Goal: Task Accomplishment & Management: Manage account settings

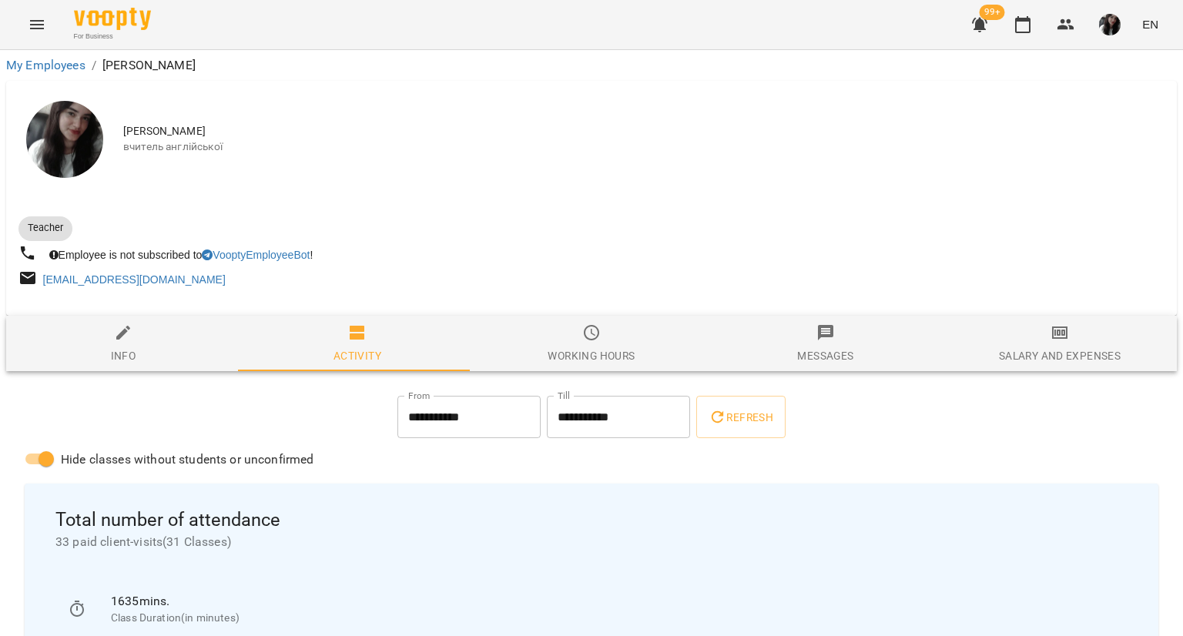
click at [1014, 346] on span "Salary and Expenses" at bounding box center [1060, 344] width 216 height 42
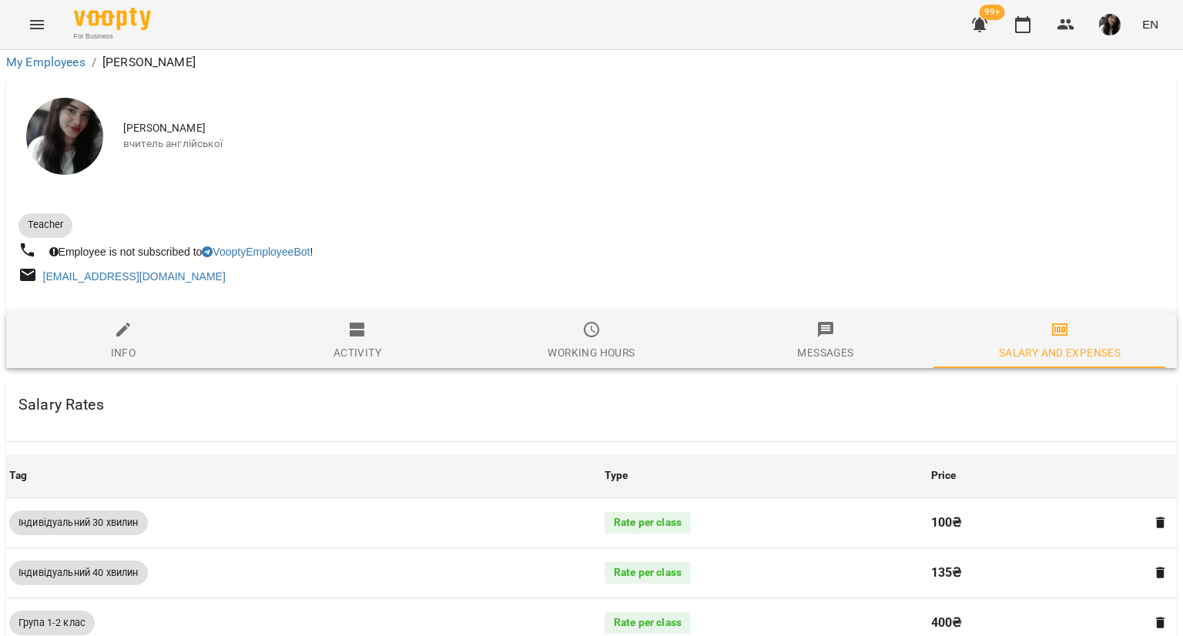
scroll to position [869, 0]
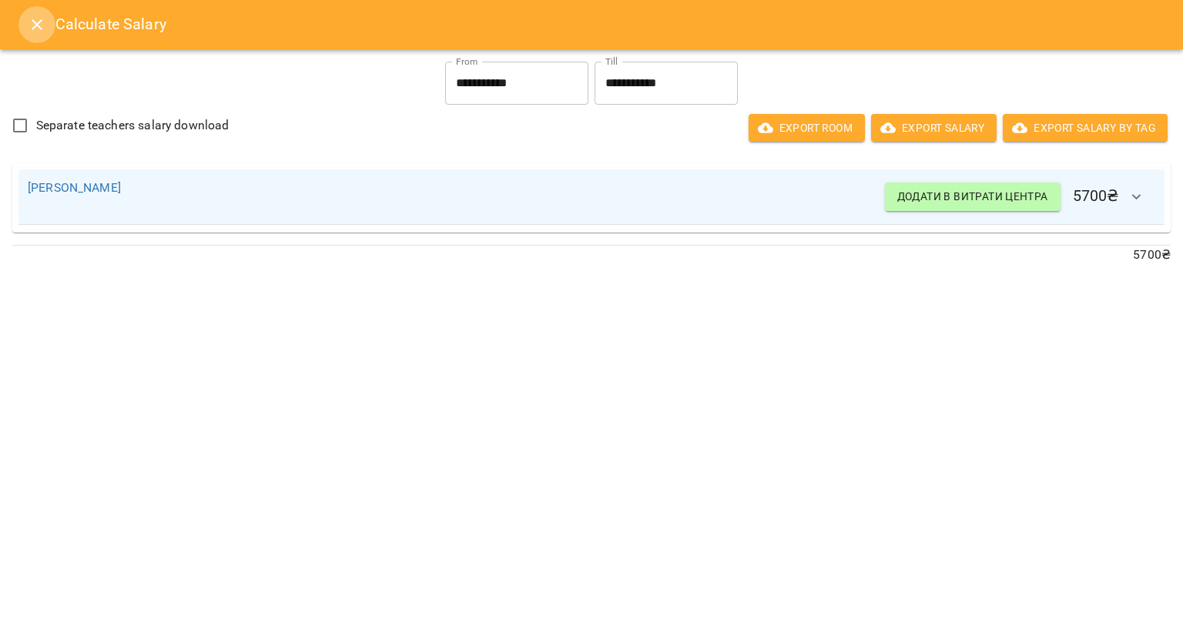
click at [33, 19] on icon "Close" at bounding box center [37, 24] width 18 height 18
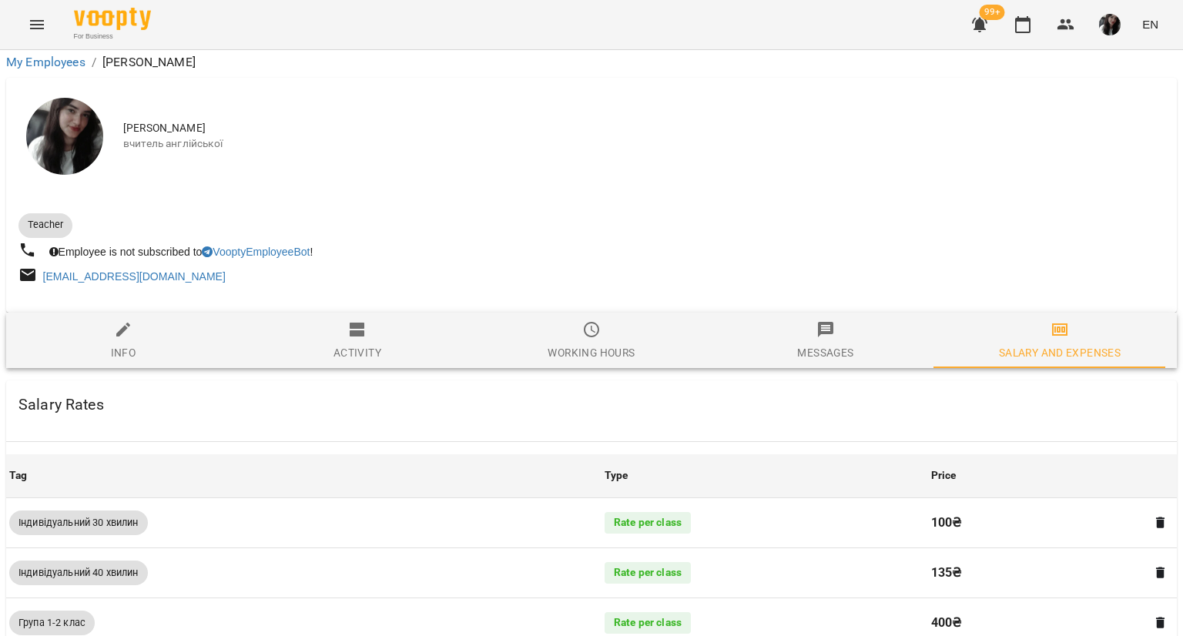
scroll to position [0, 0]
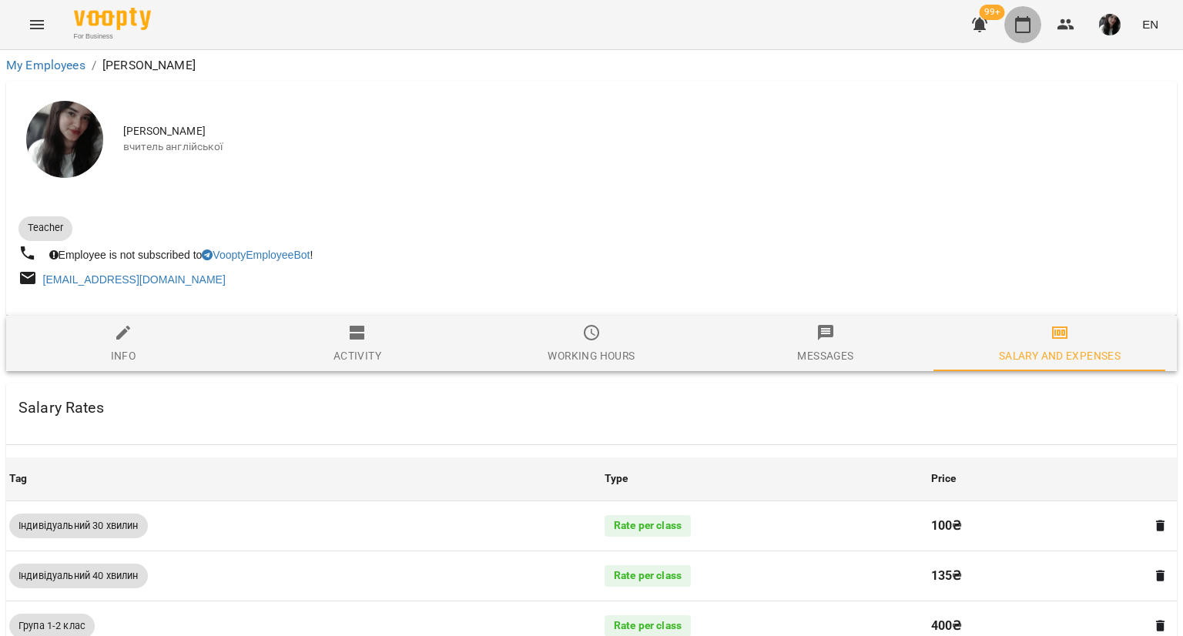
click at [1020, 22] on icon "button" at bounding box center [1023, 24] width 18 height 18
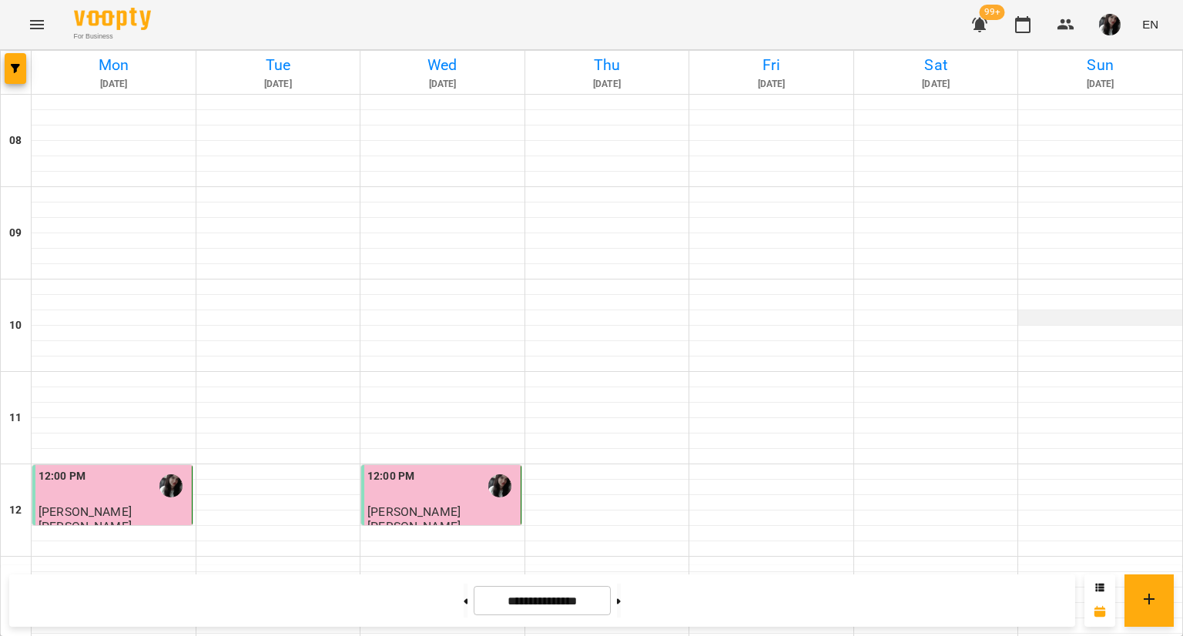
scroll to position [822, 0]
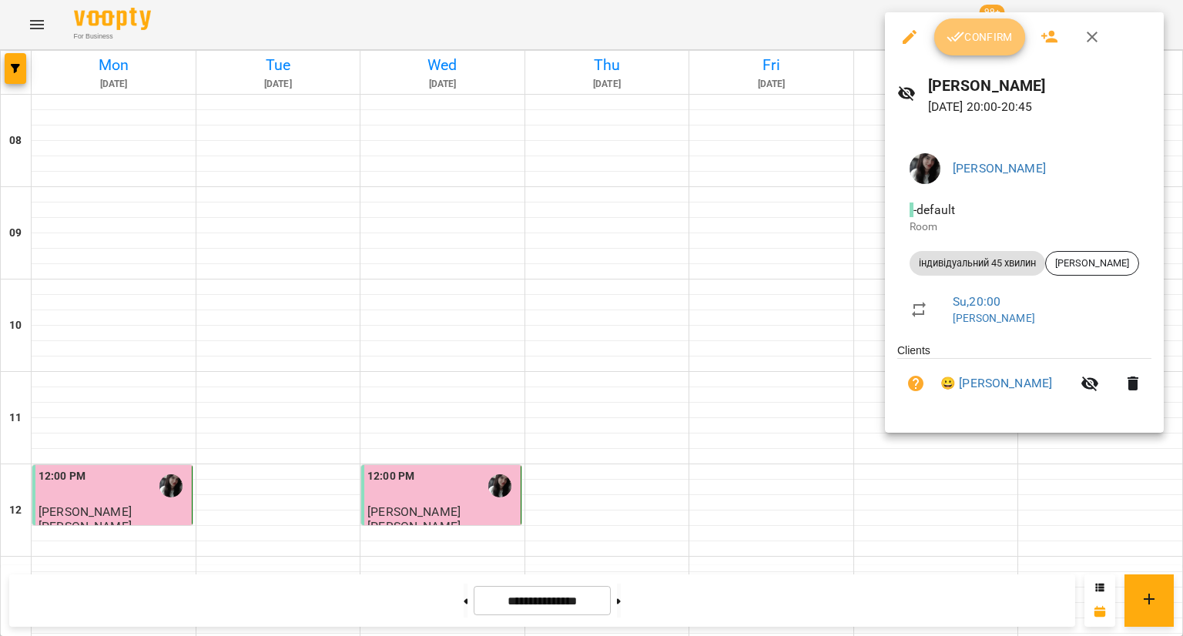
click at [962, 28] on icon "button" at bounding box center [956, 37] width 18 height 18
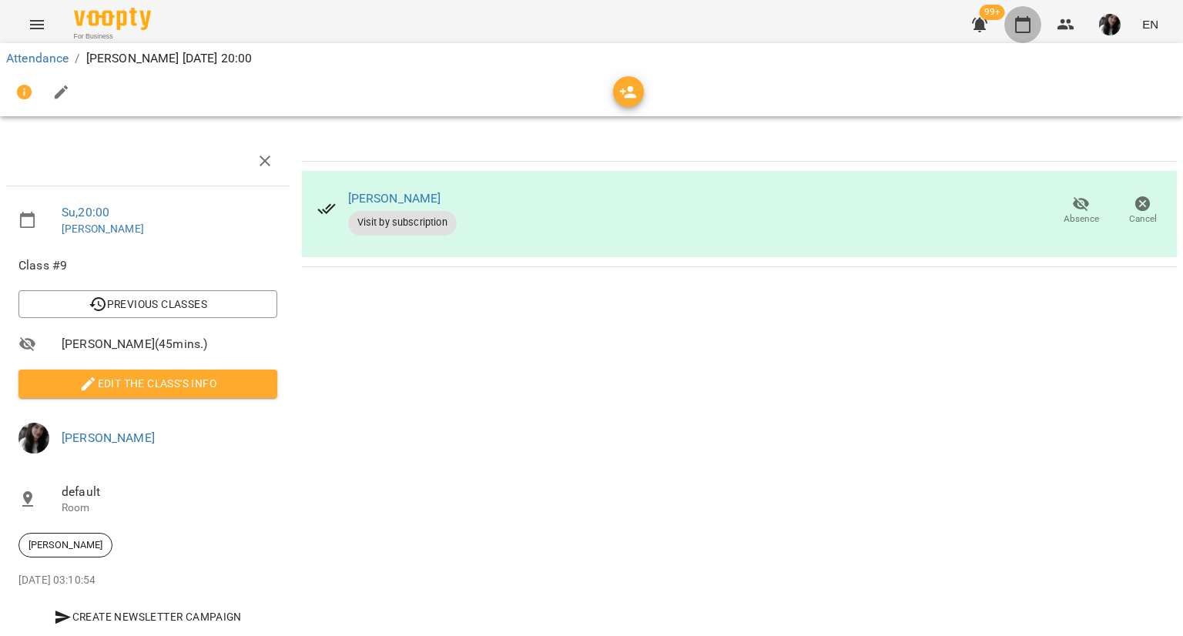
click at [1028, 16] on icon "button" at bounding box center [1022, 24] width 15 height 17
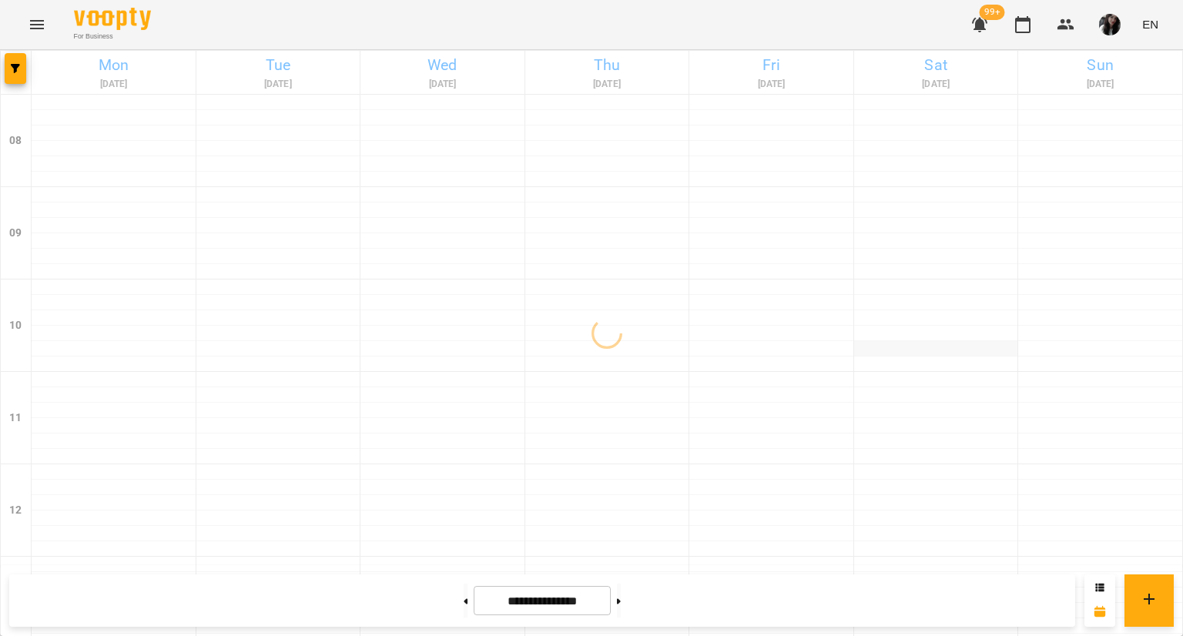
scroll to position [822, 0]
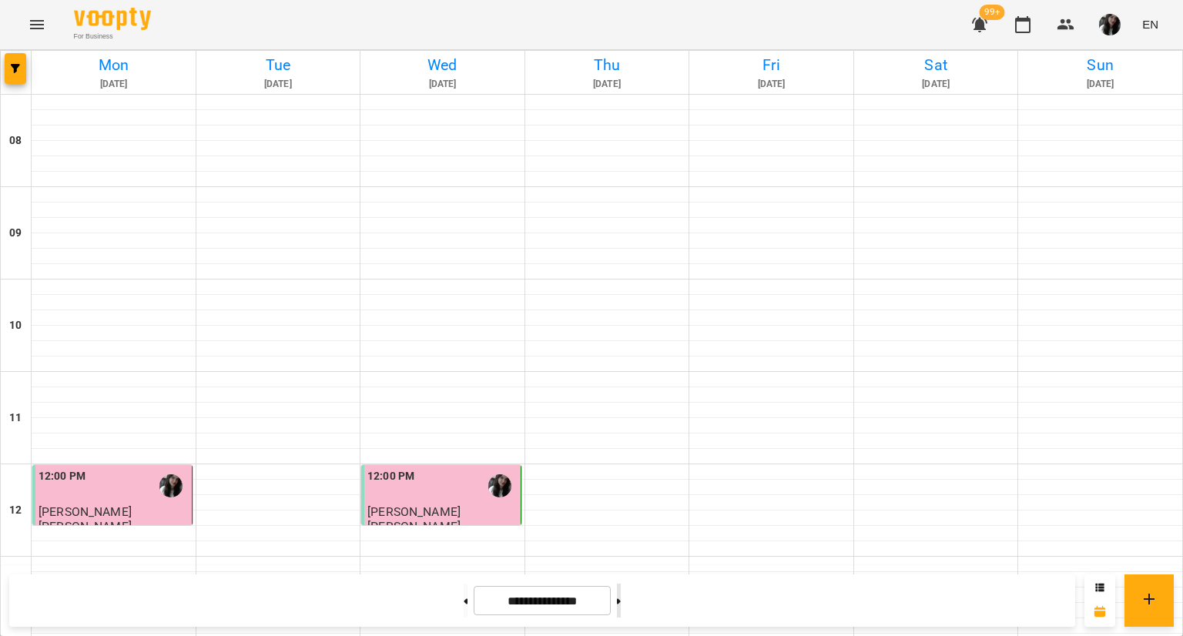
click at [621, 608] on button at bounding box center [619, 601] width 4 height 34
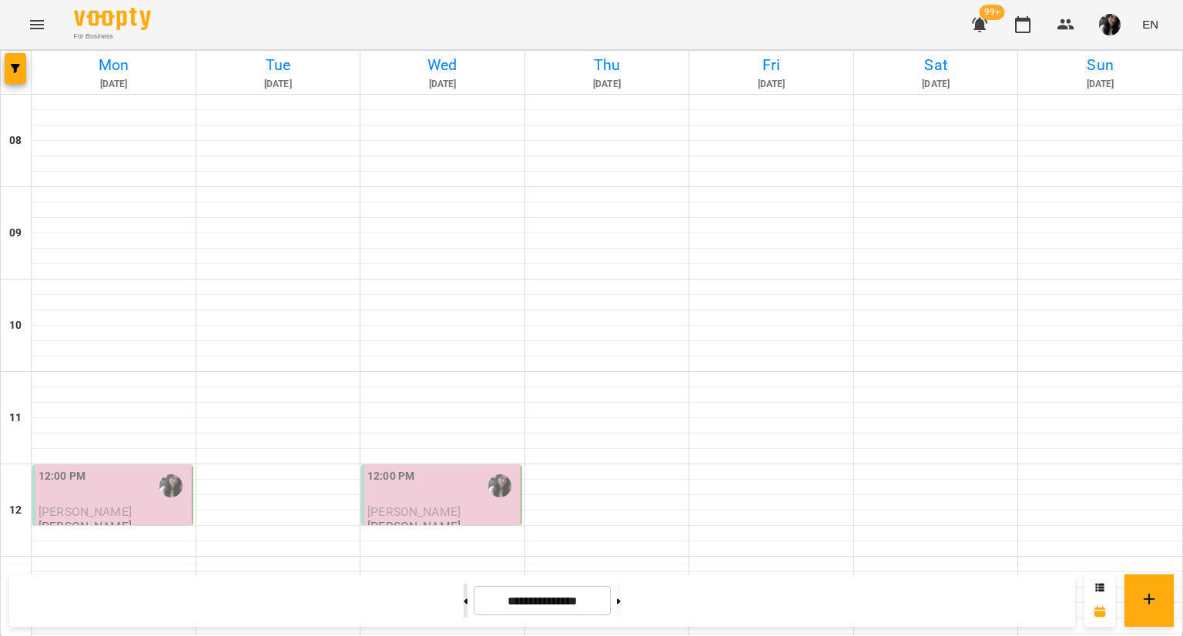
click at [464, 598] on icon at bounding box center [466, 600] width 4 height 5
type input "**********"
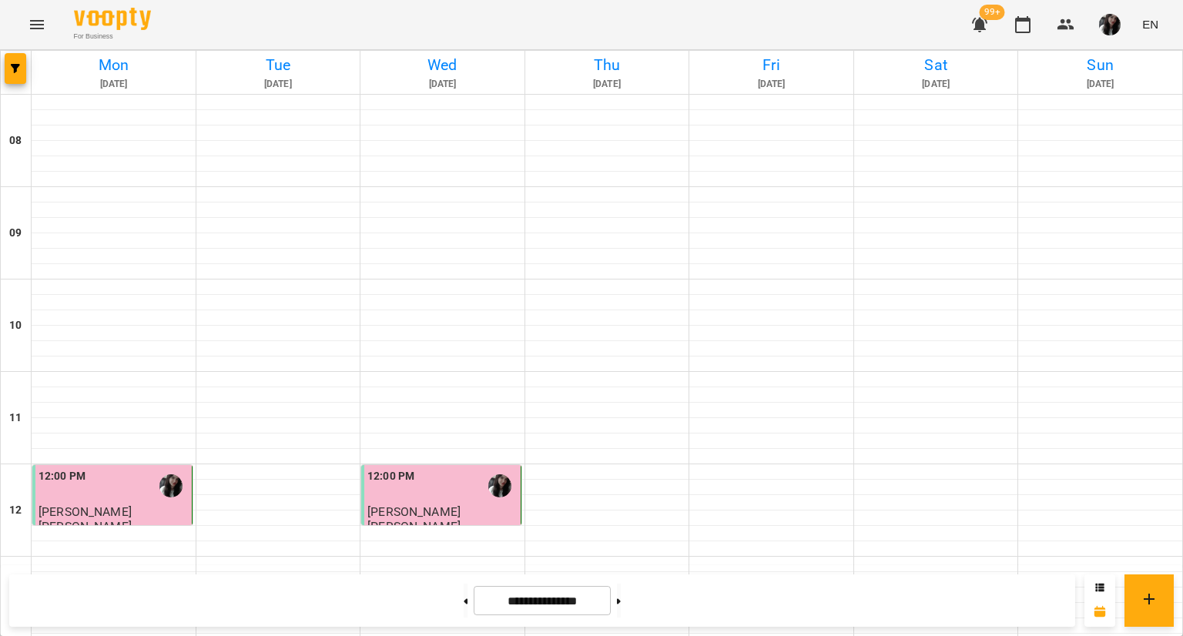
scroll to position [625, 0]
click at [1109, 25] on img "button" at bounding box center [1110, 25] width 22 height 22
